Goal: Find specific page/section: Find specific page/section

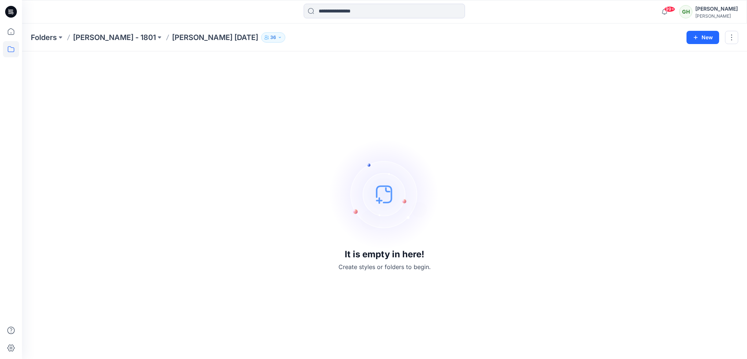
click at [11, 6] on icon at bounding box center [11, 12] width 12 height 12
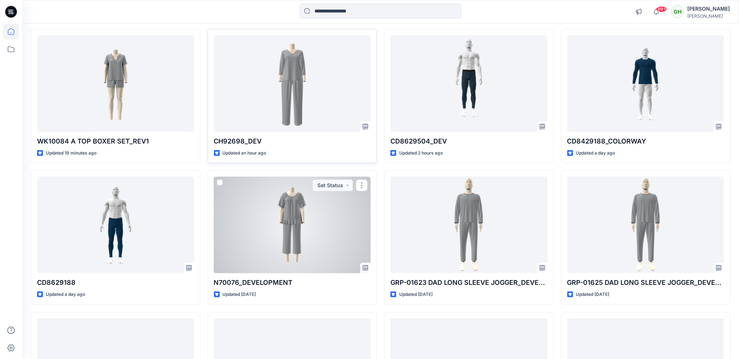
scroll to position [55, 0]
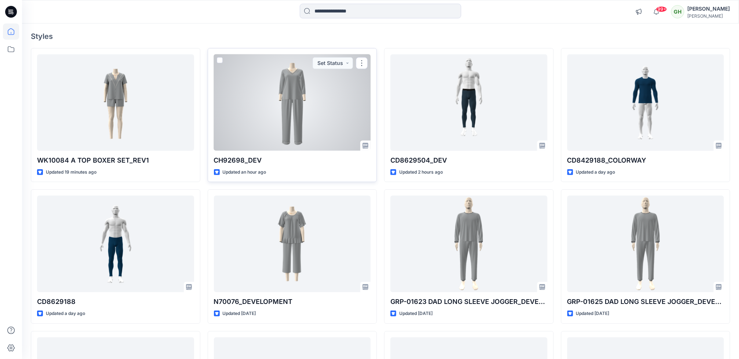
click at [278, 88] on div at bounding box center [292, 102] width 157 height 96
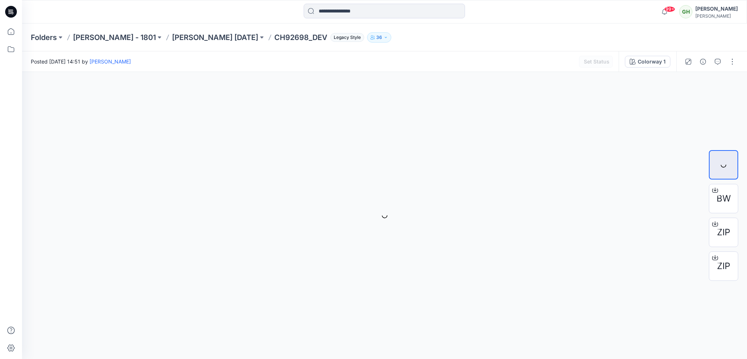
click at [294, 37] on p "CH92698_DEV" at bounding box center [300, 37] width 53 height 10
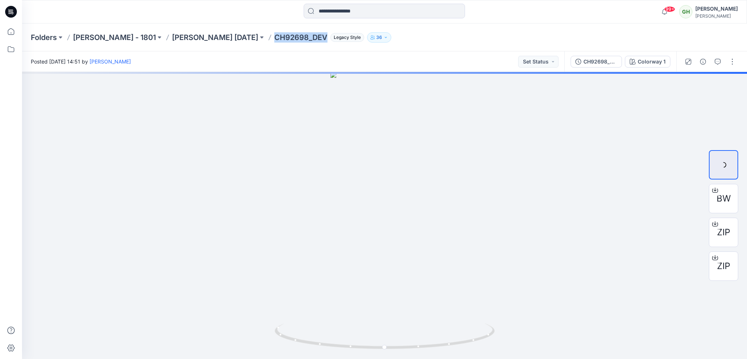
click at [294, 37] on p "CH92698_DEV" at bounding box center [300, 37] width 53 height 10
copy p "CH92698_DEV"
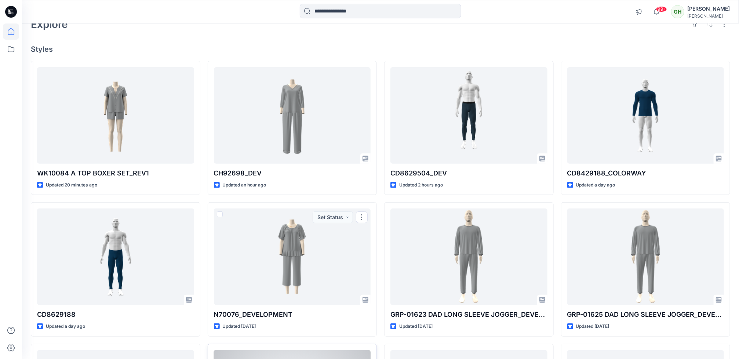
scroll to position [110, 0]
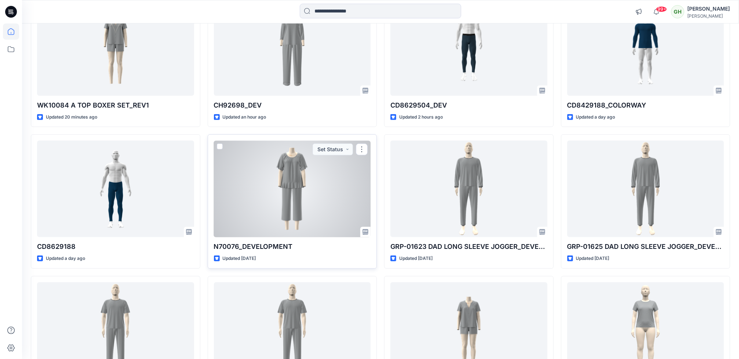
click at [271, 184] on div at bounding box center [292, 188] width 157 height 96
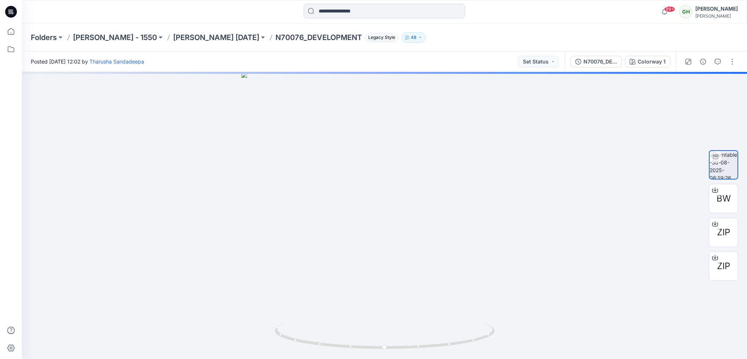
click at [275, 38] on p "N70076_DEVELOPMENT" at bounding box center [318, 37] width 87 height 10
copy p "N70076_DEVELOPMENT"
click at [193, 35] on p "[PERSON_NAME] [DATE]" at bounding box center [216, 37] width 86 height 10
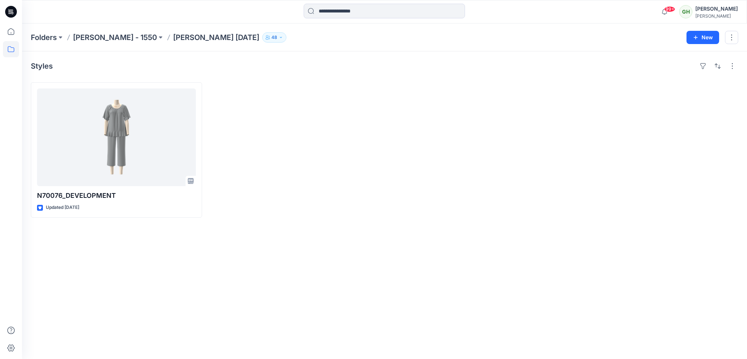
click at [7, 10] on icon at bounding box center [11, 12] width 12 height 12
